Goal: Task Accomplishment & Management: Manage account settings

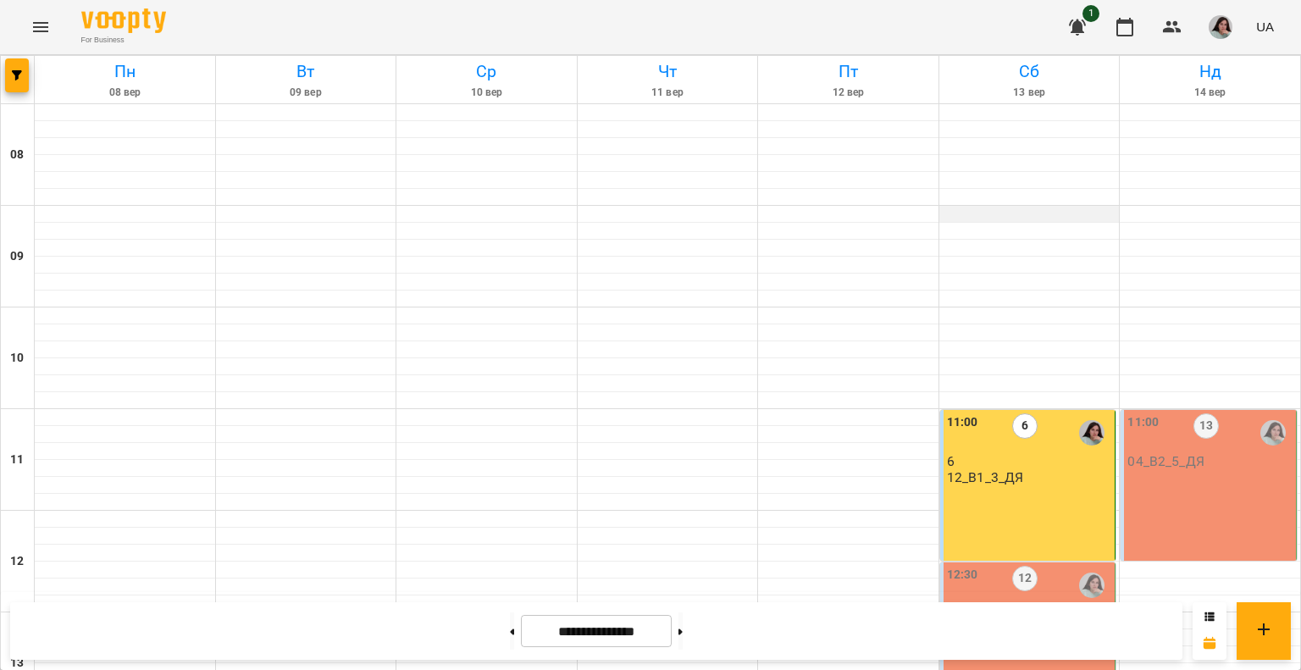
scroll to position [424, 0]
click at [1015, 562] on div "12:30 12 04_В2_5_ДЯ" at bounding box center [1028, 637] width 176 height 151
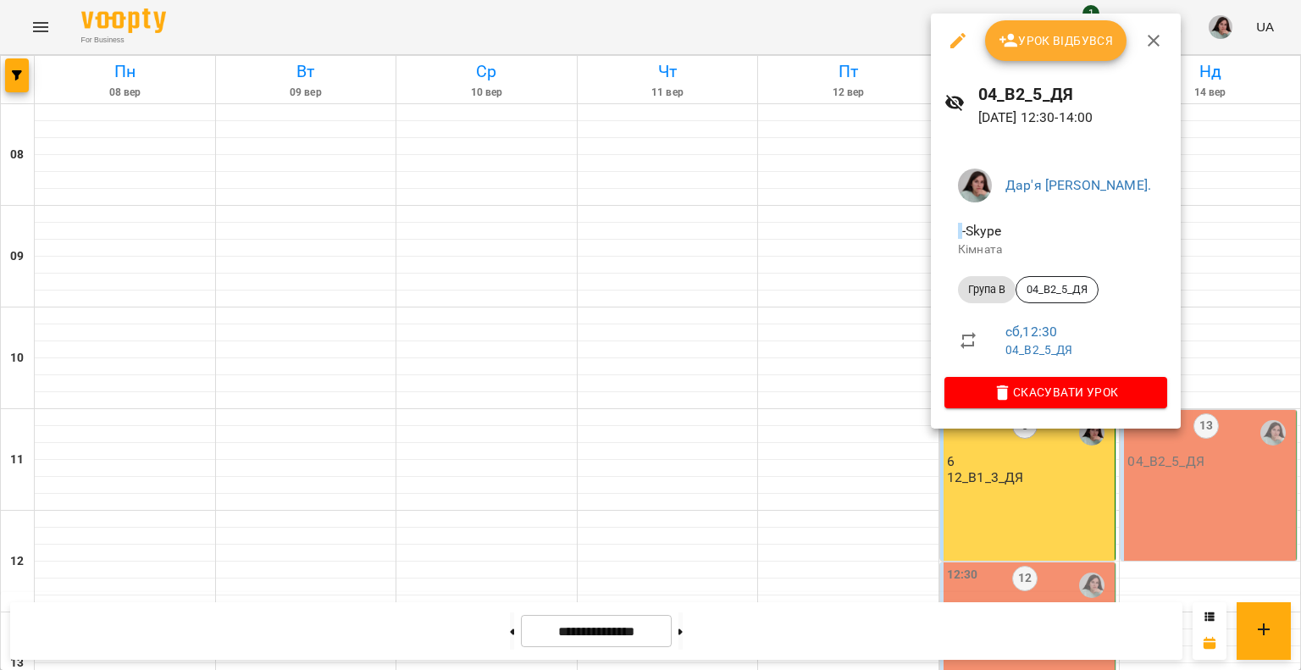
click at [1026, 40] on span "Урок відбувся" at bounding box center [1056, 40] width 115 height 20
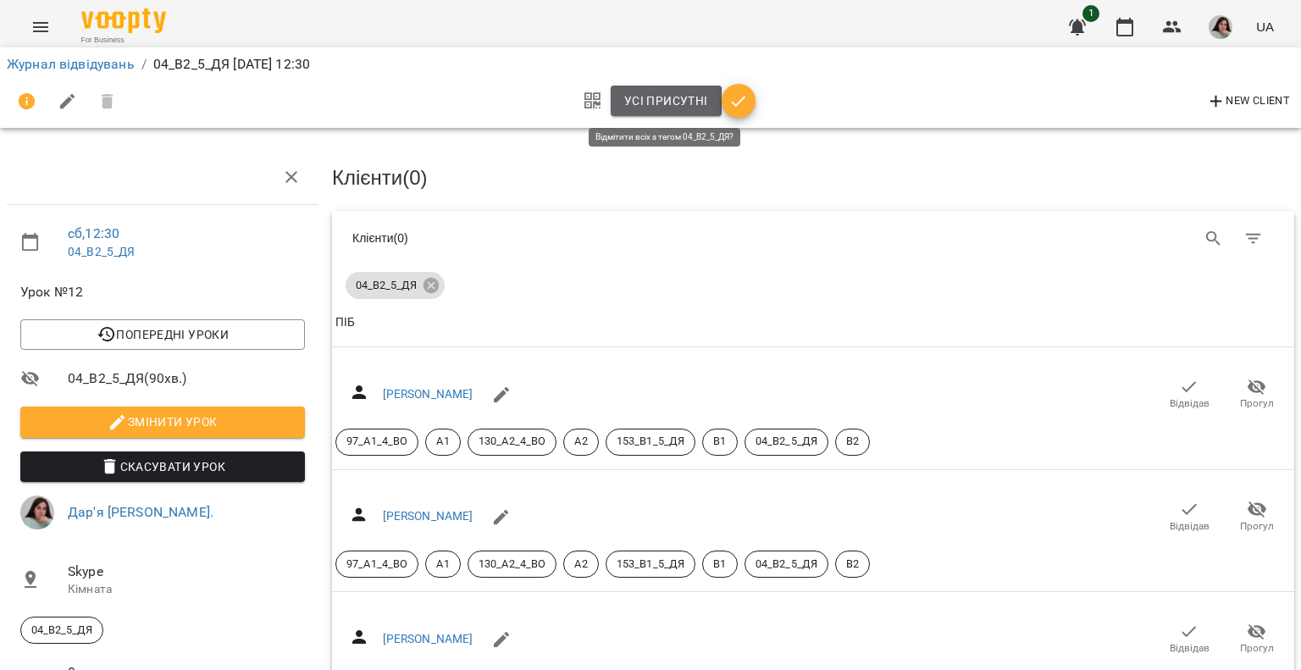
click at [637, 108] on span "Усі присутні" at bounding box center [666, 101] width 84 height 20
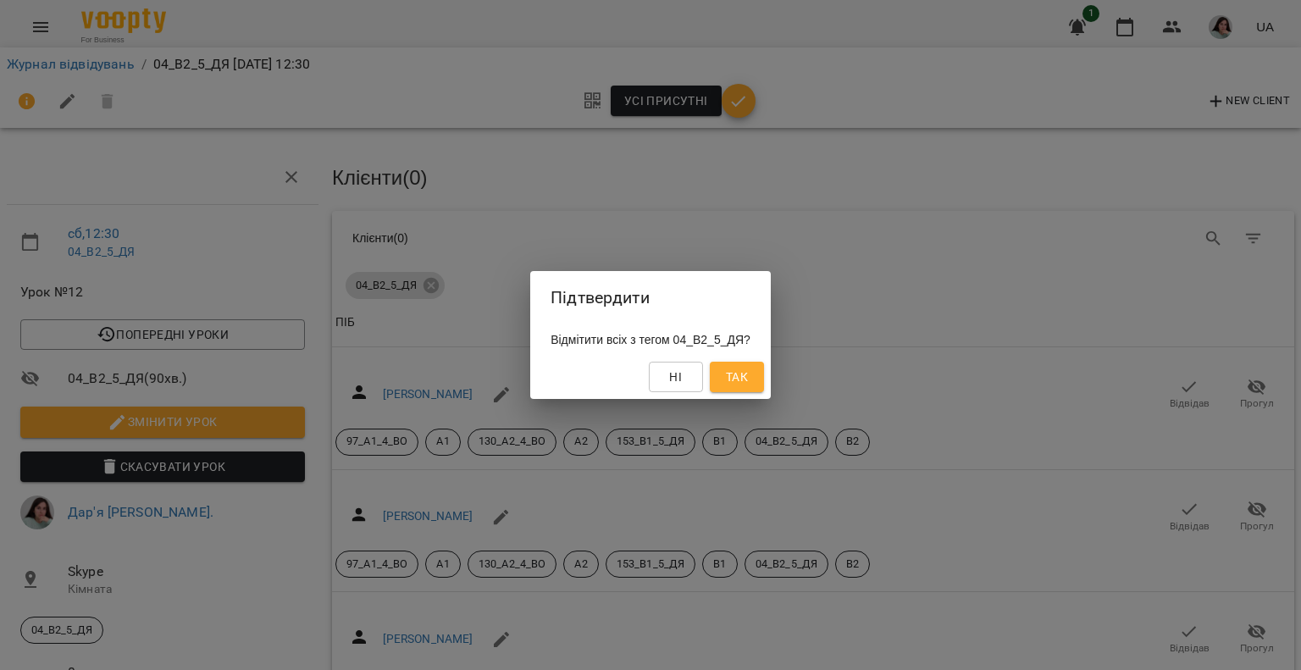
click at [745, 381] on span "Так" at bounding box center [737, 377] width 22 height 20
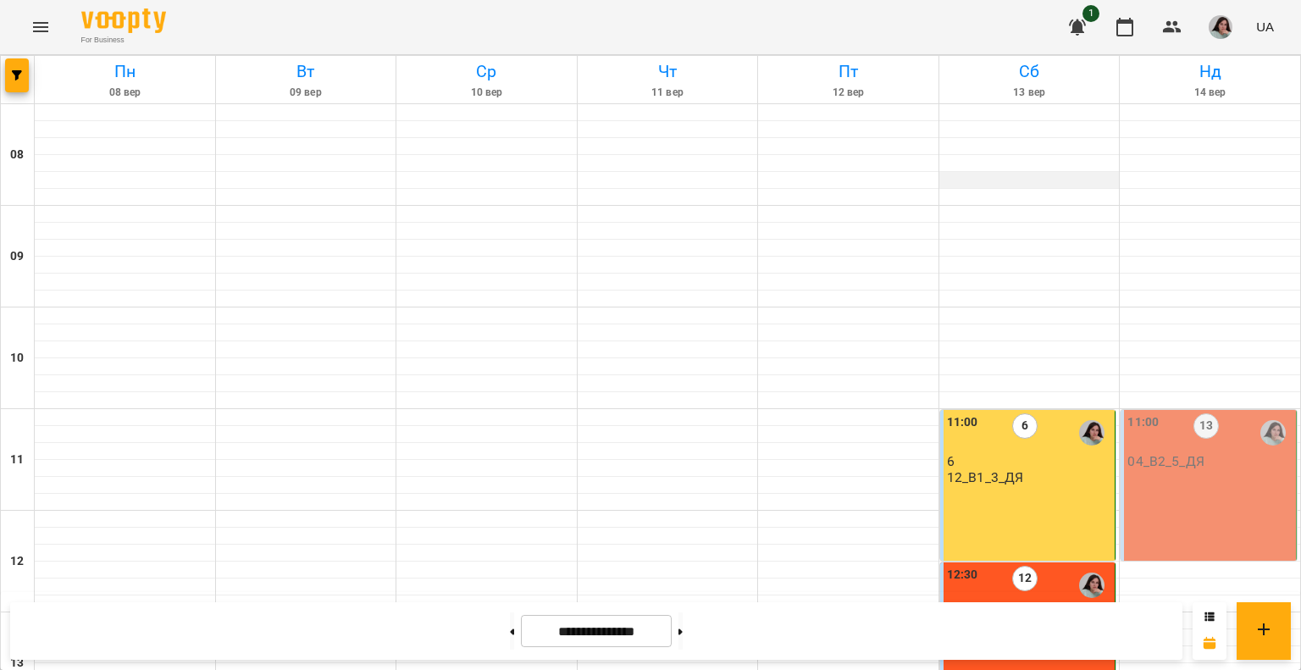
scroll to position [424, 0]
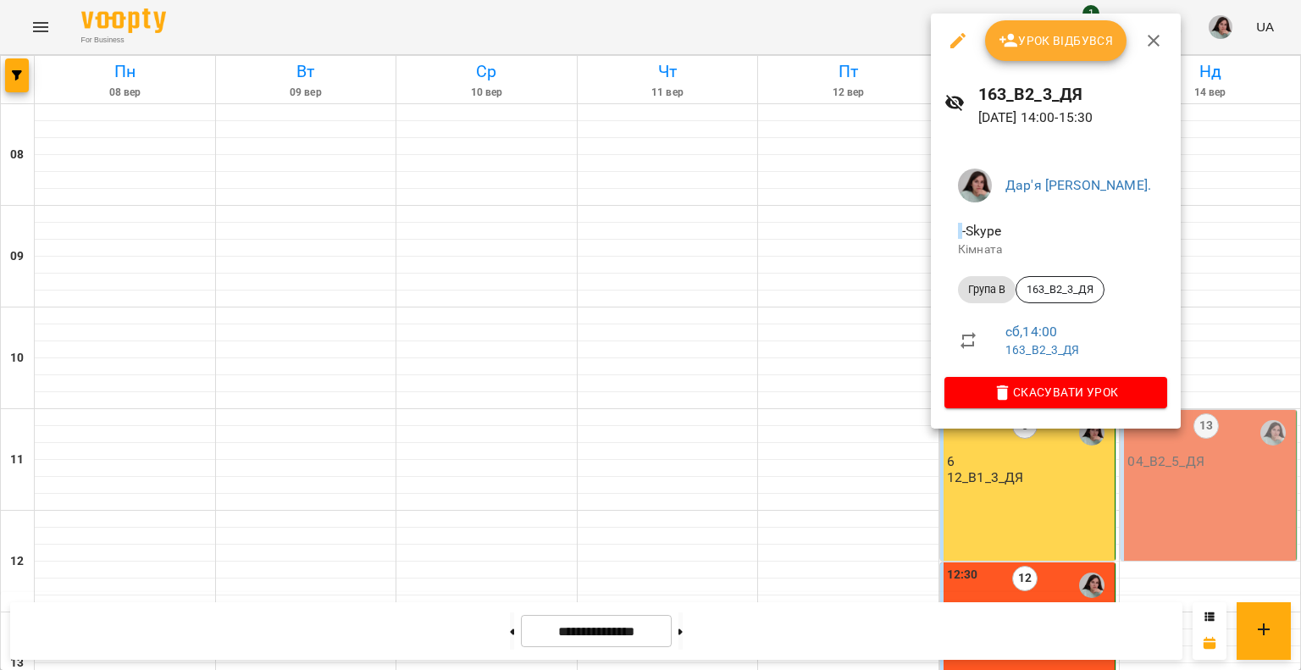
click at [1042, 40] on span "Урок відбувся" at bounding box center [1056, 40] width 115 height 20
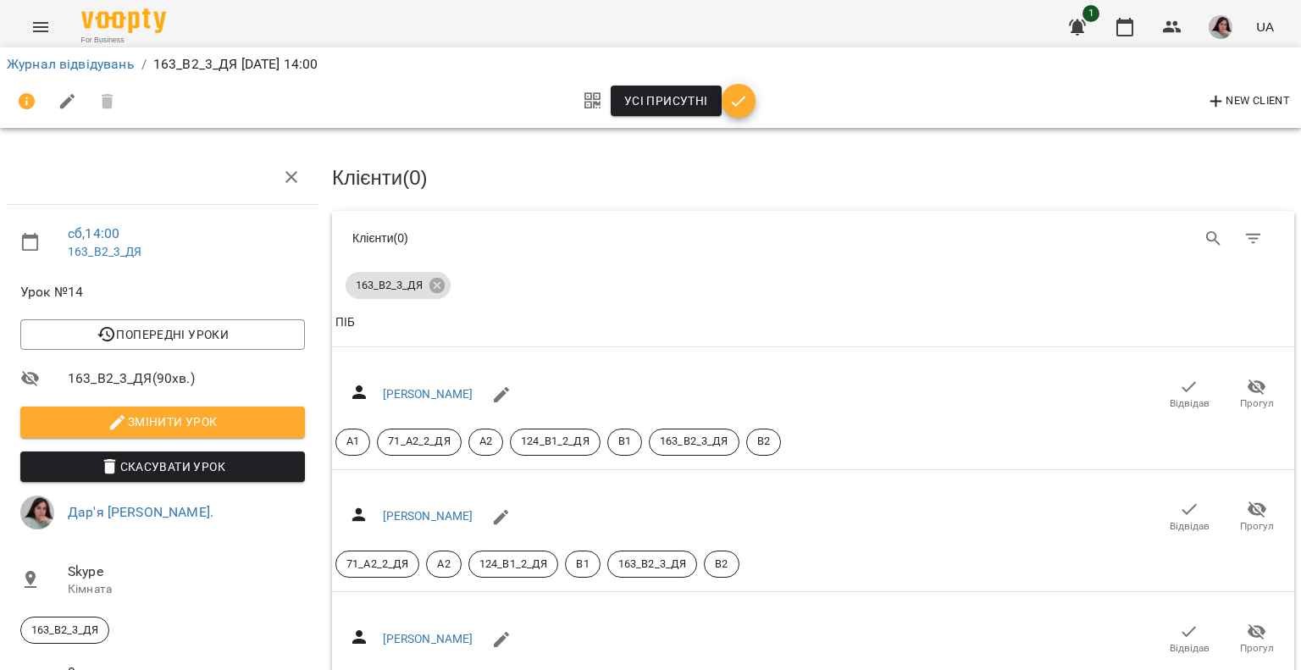
click at [645, 104] on span "Усі присутні" at bounding box center [666, 101] width 84 height 20
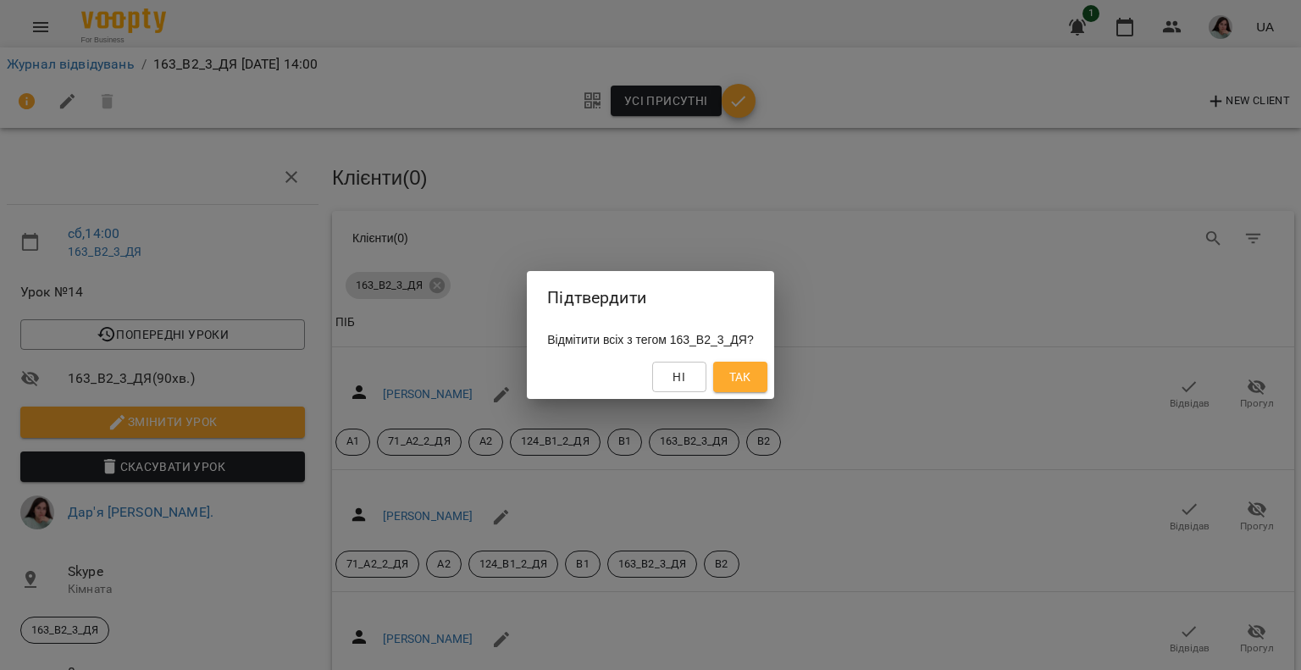
click at [751, 378] on span "Так" at bounding box center [740, 377] width 22 height 20
